Goal: Transaction & Acquisition: Book appointment/travel/reservation

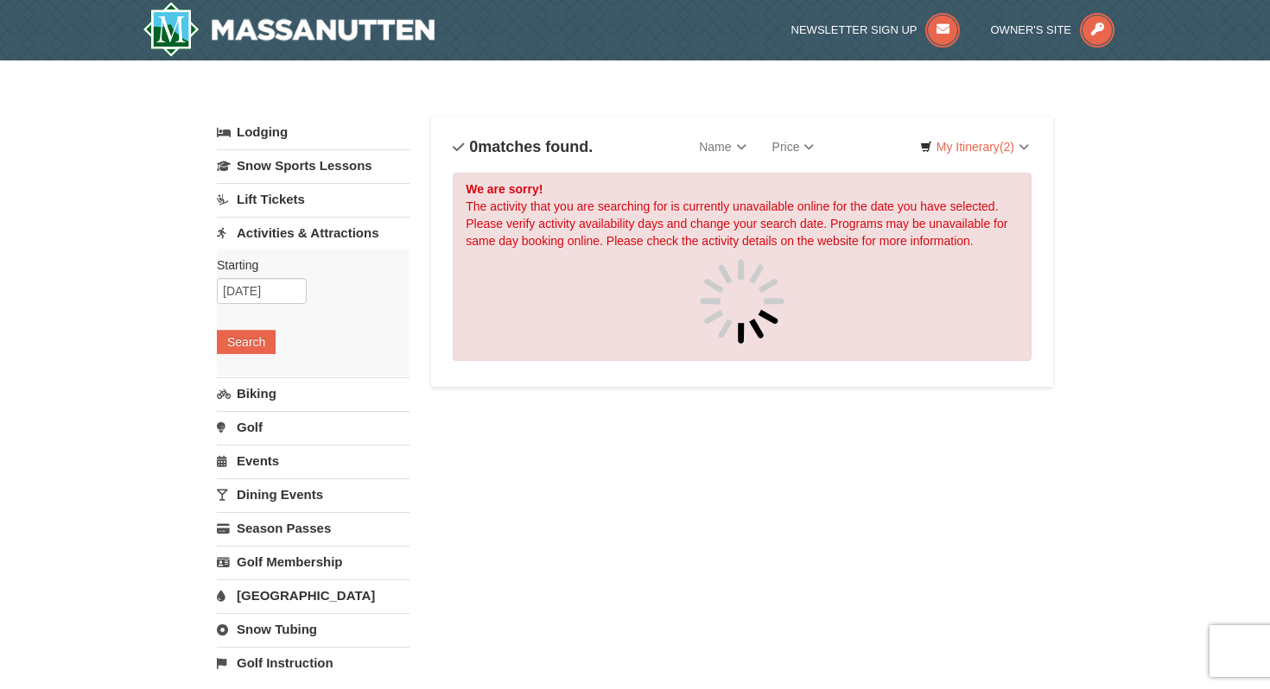
click at [259, 199] on link "Lift Tickets" at bounding box center [313, 199] width 193 height 32
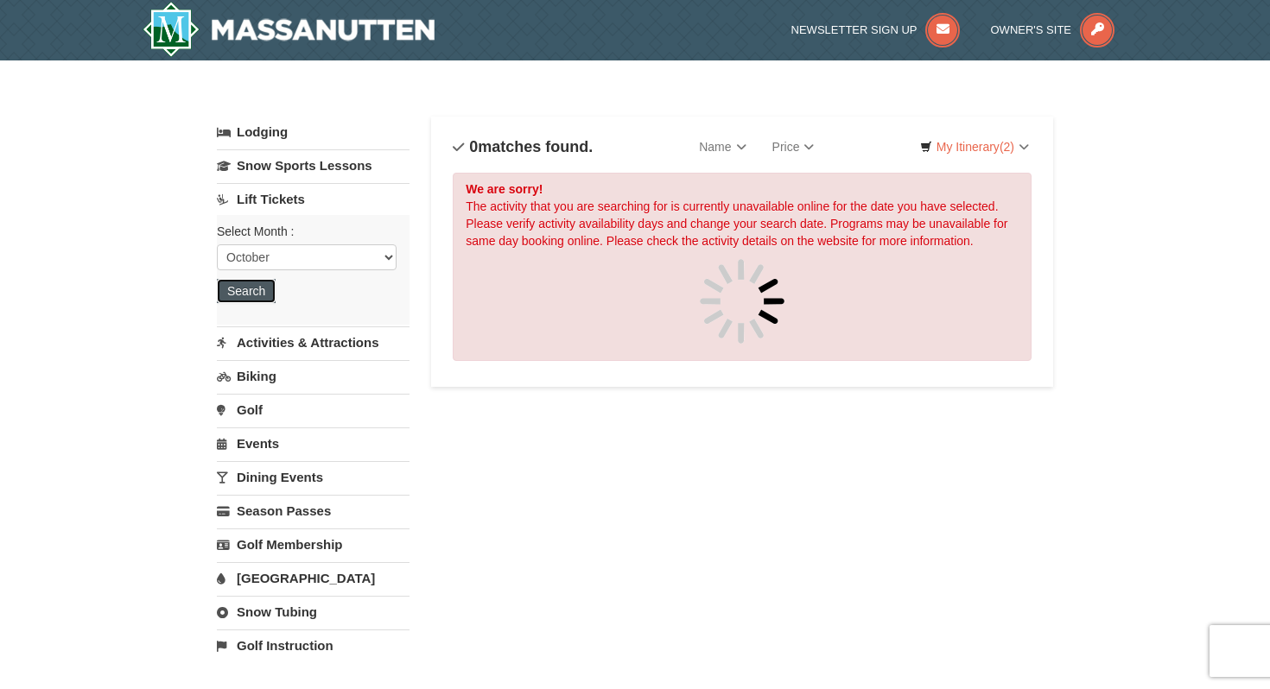
click at [250, 296] on button "Search" at bounding box center [246, 291] width 59 height 24
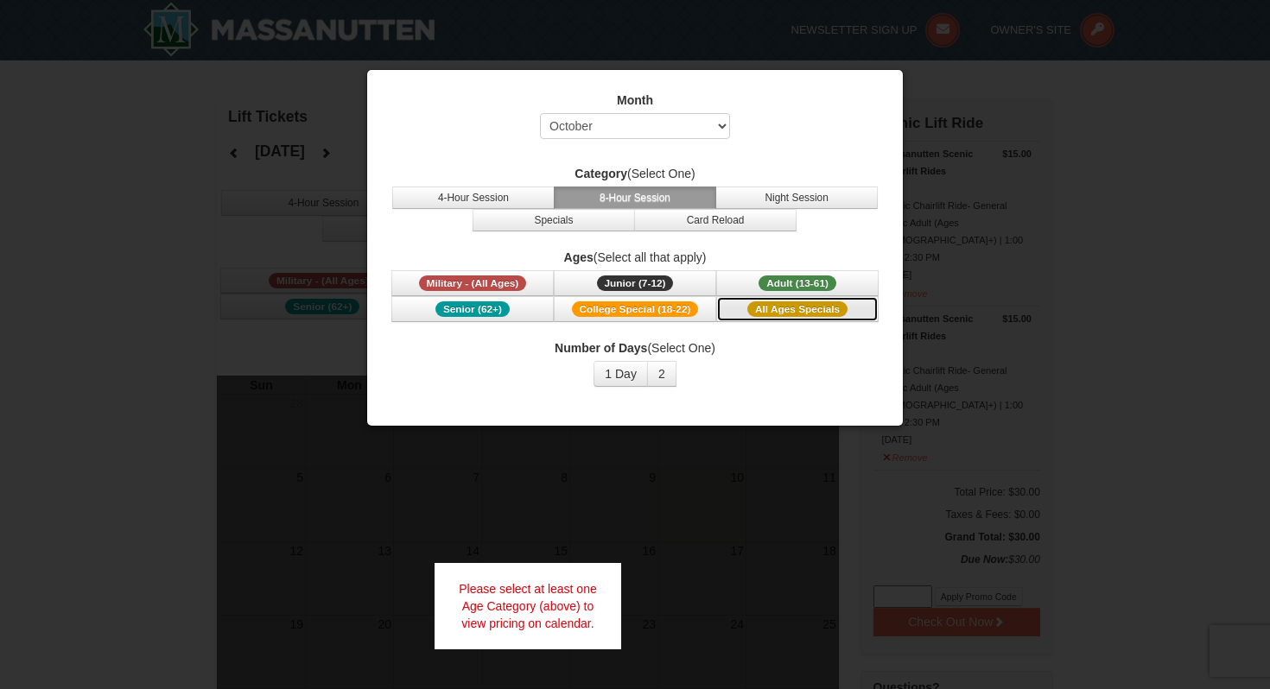
click at [763, 307] on span "All Ages Specials" at bounding box center [797, 309] width 100 height 16
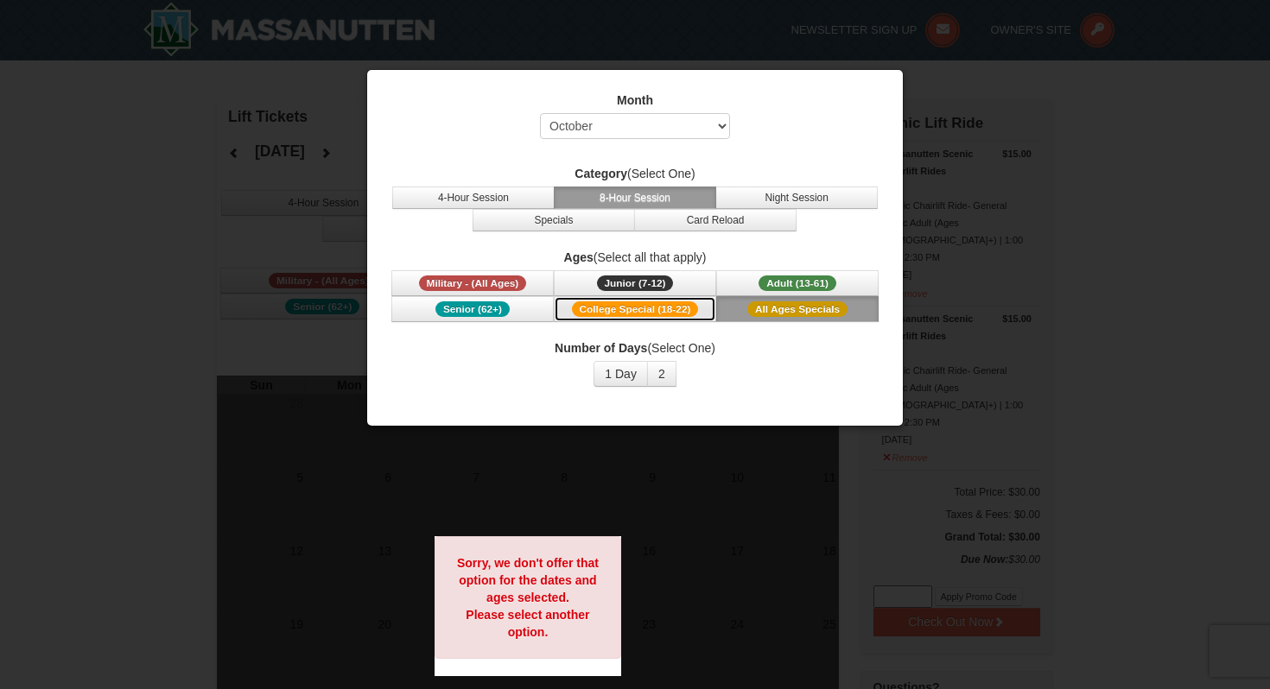
click at [659, 317] on button "College Special (18-22)" at bounding box center [635, 309] width 162 height 26
click at [535, 316] on button "Senior (62+)" at bounding box center [472, 309] width 162 height 26
click at [556, 103] on label "Month" at bounding box center [635, 100] width 492 height 17
click at [560, 109] on div "Month Select October November December January February March April May June Ju…" at bounding box center [635, 120] width 492 height 56
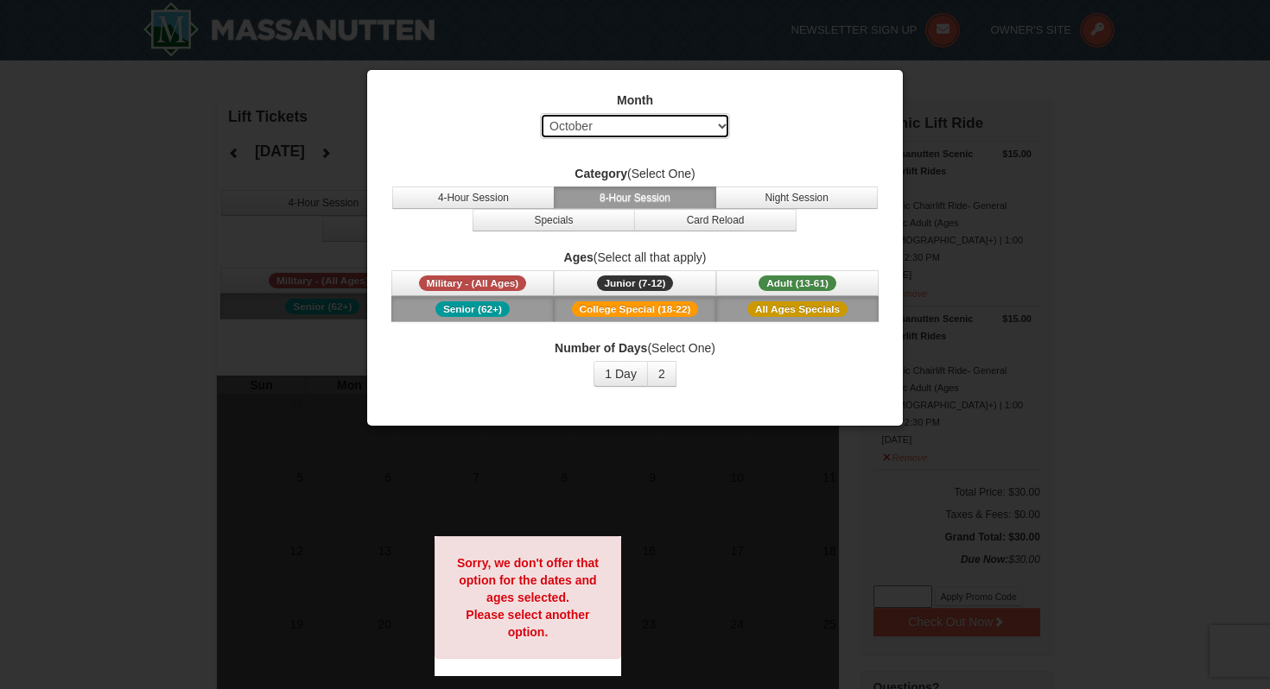
click at [561, 125] on select "Select October November December January February March April May June July Aug…" at bounding box center [635, 126] width 190 height 26
select select "11"
click at [613, 301] on span "College Special (18-22)" at bounding box center [635, 309] width 127 height 16
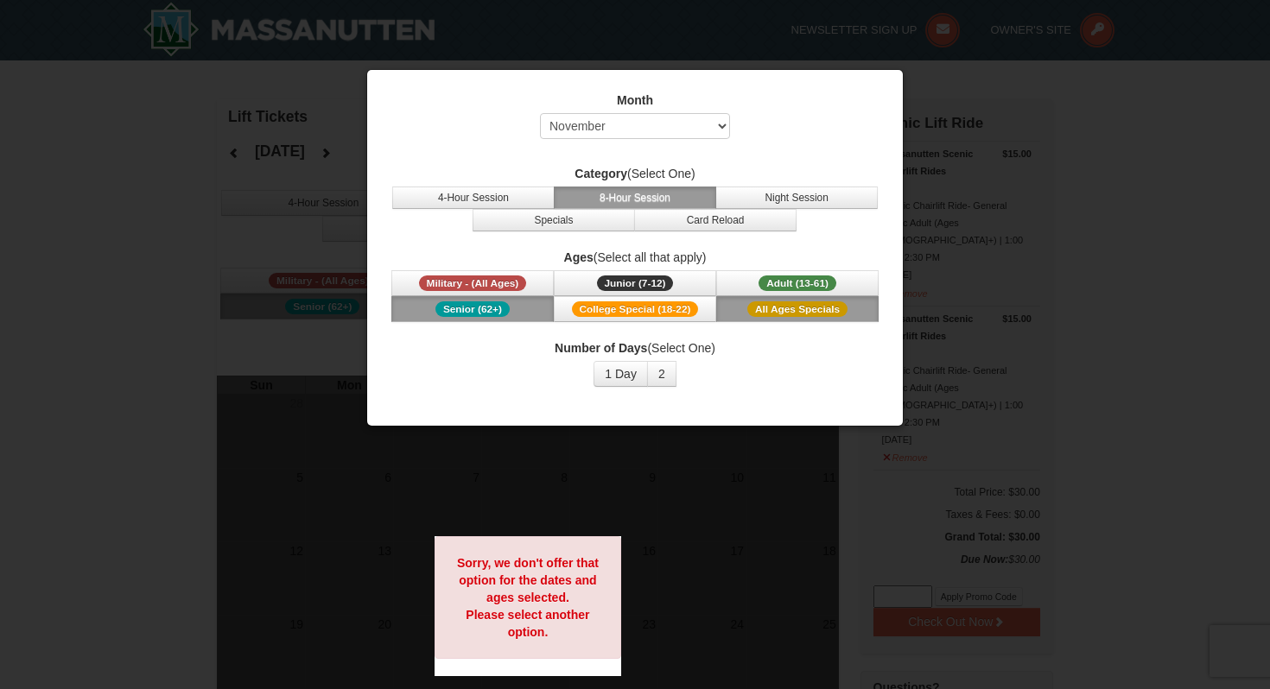
click at [278, 272] on div at bounding box center [635, 344] width 1270 height 689
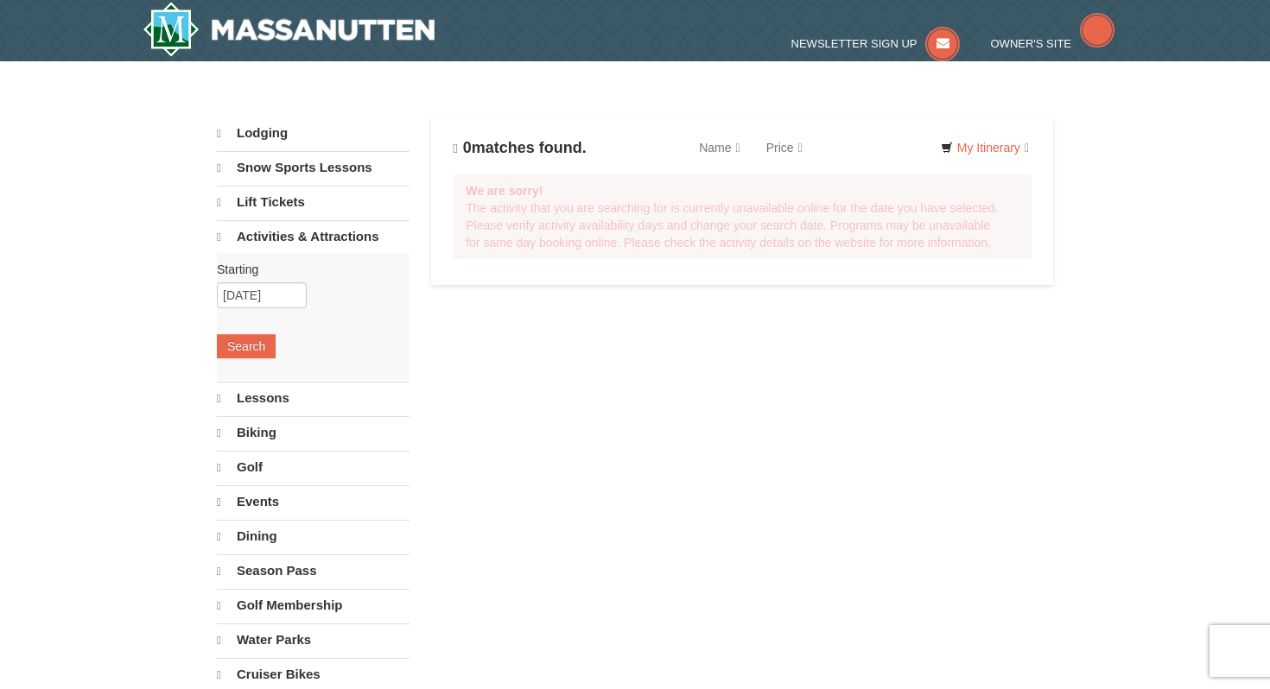
select select "10"
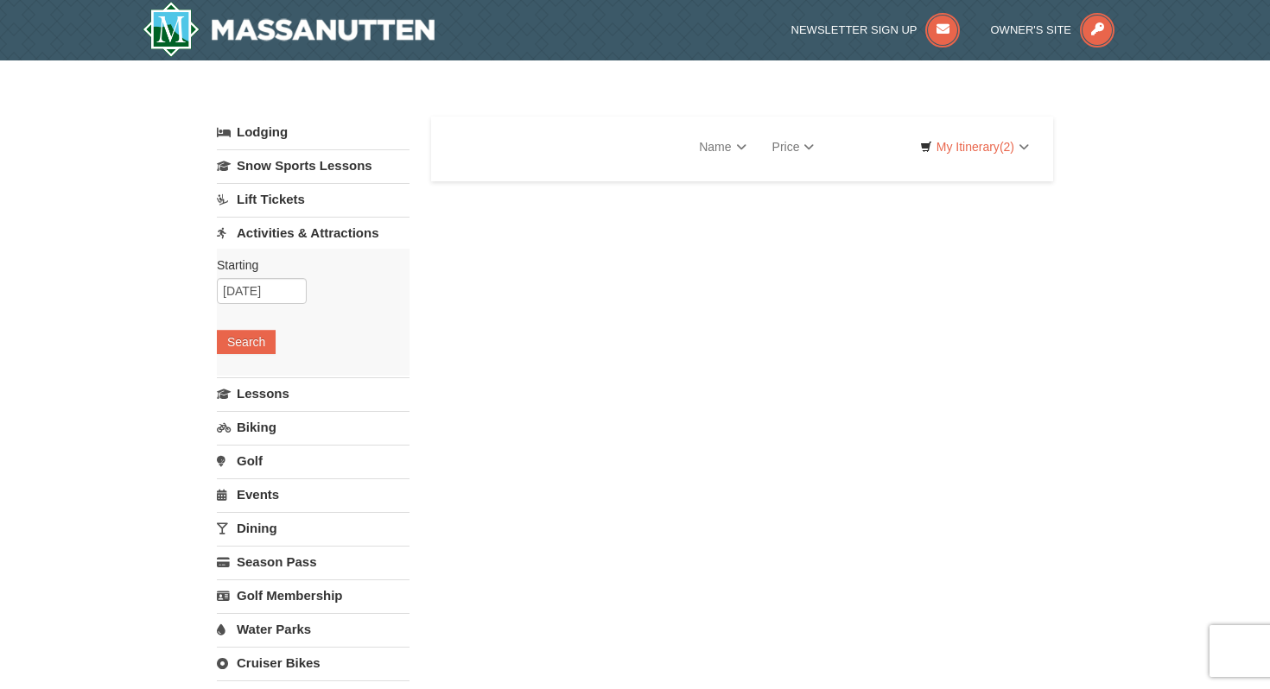
select select "10"
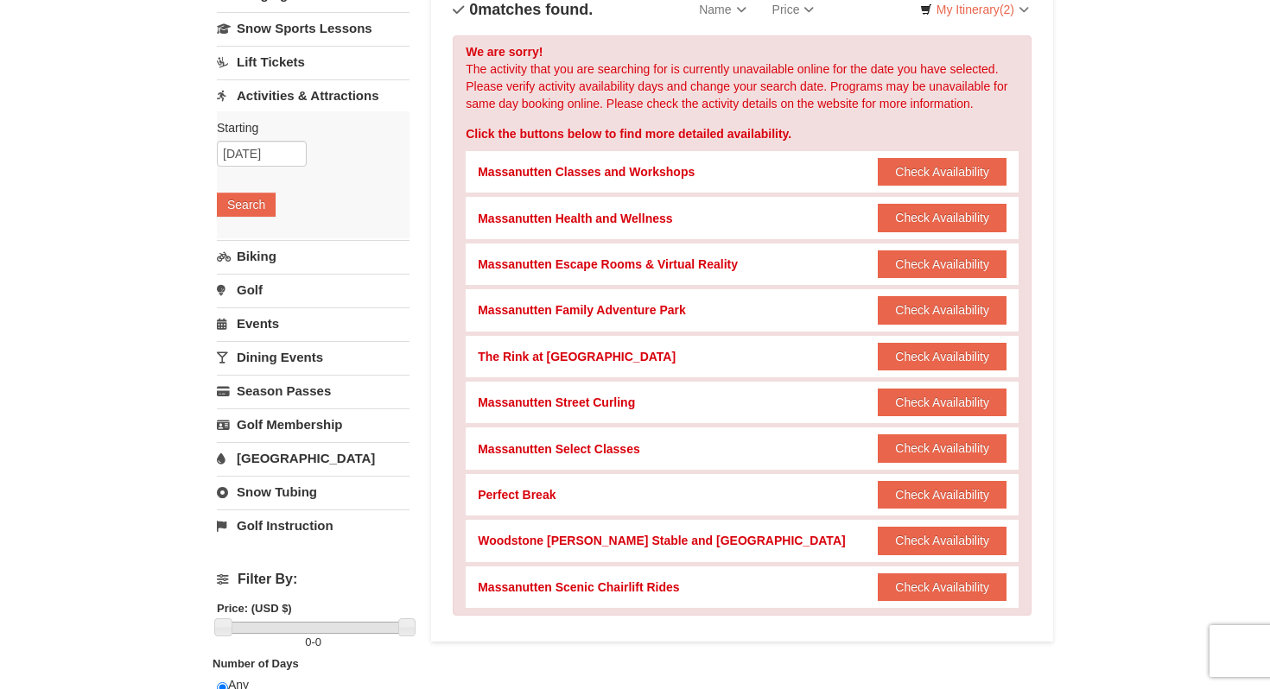
scroll to position [143, 0]
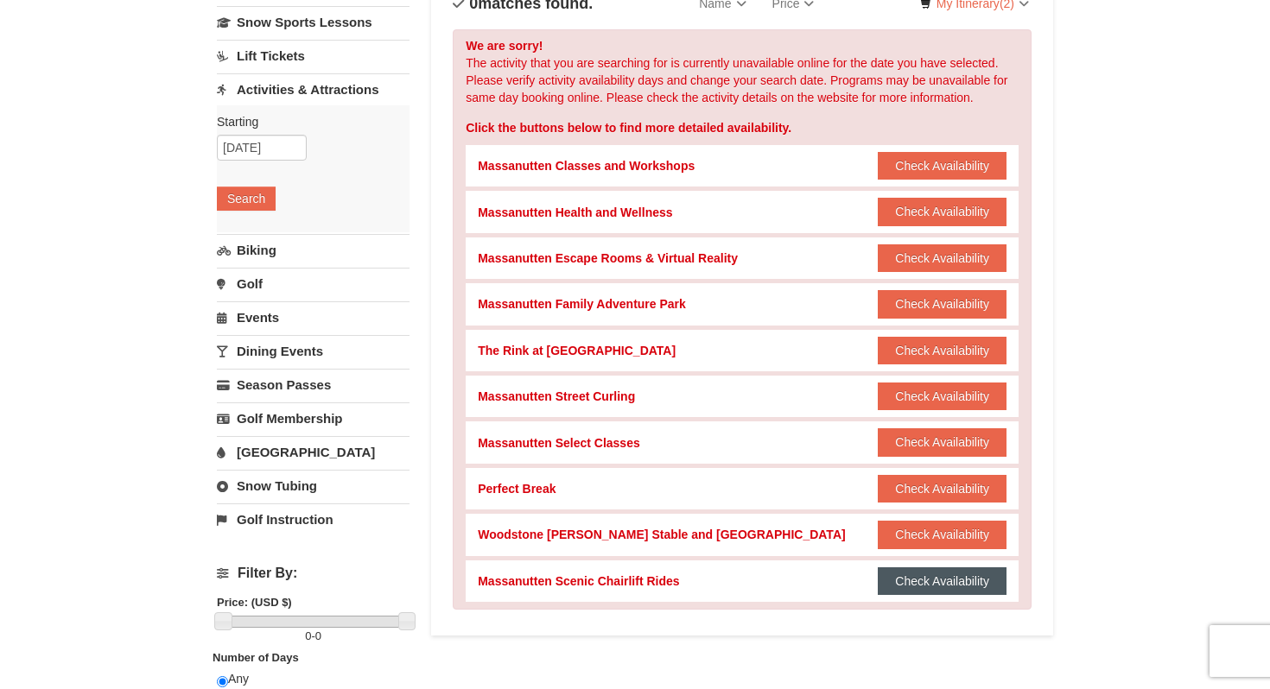
click at [919, 578] on button "Check Availability" at bounding box center [941, 581] width 129 height 28
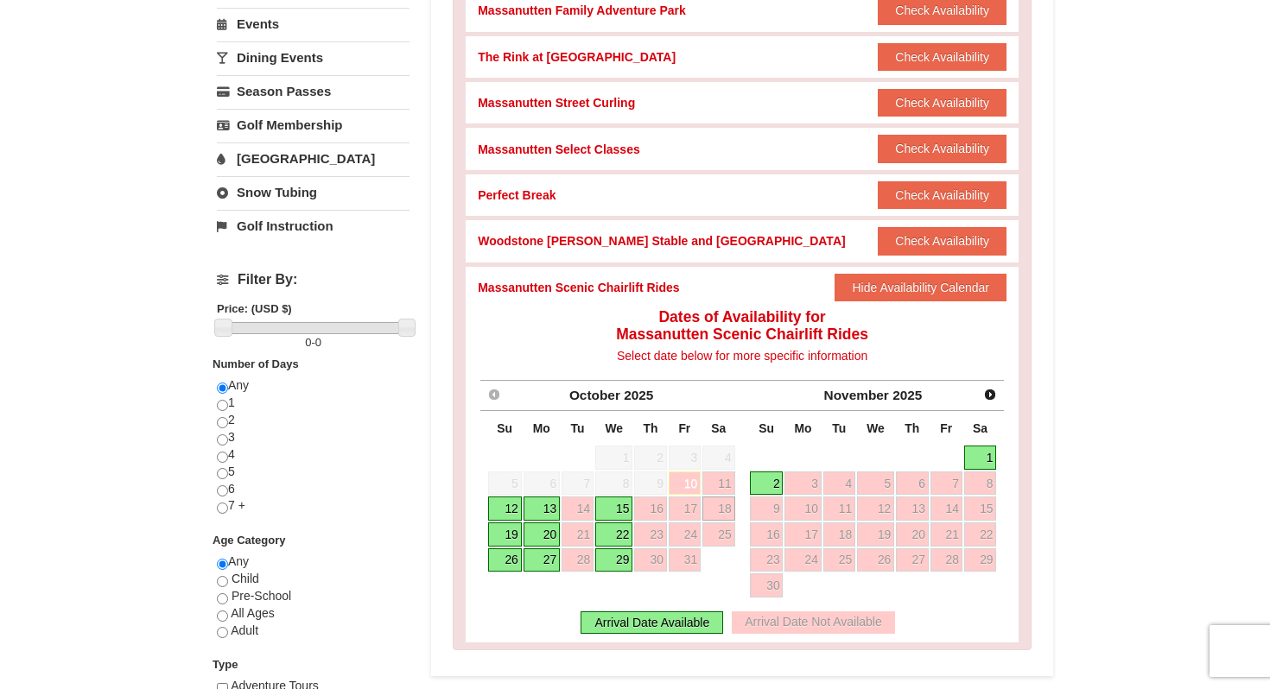
scroll to position [468, 0]
